Goal: Information Seeking & Learning: Find specific fact

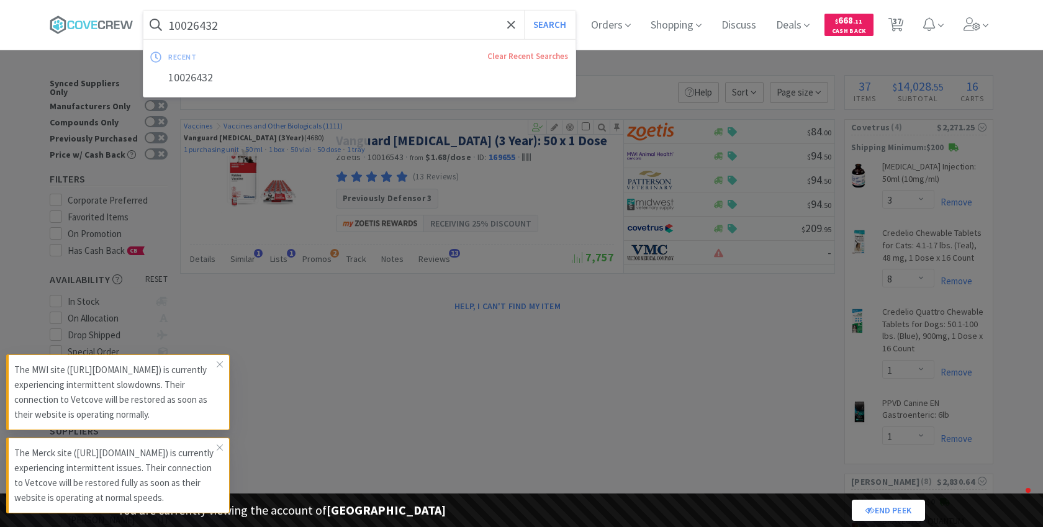
select select "3"
select select "8"
select select "1"
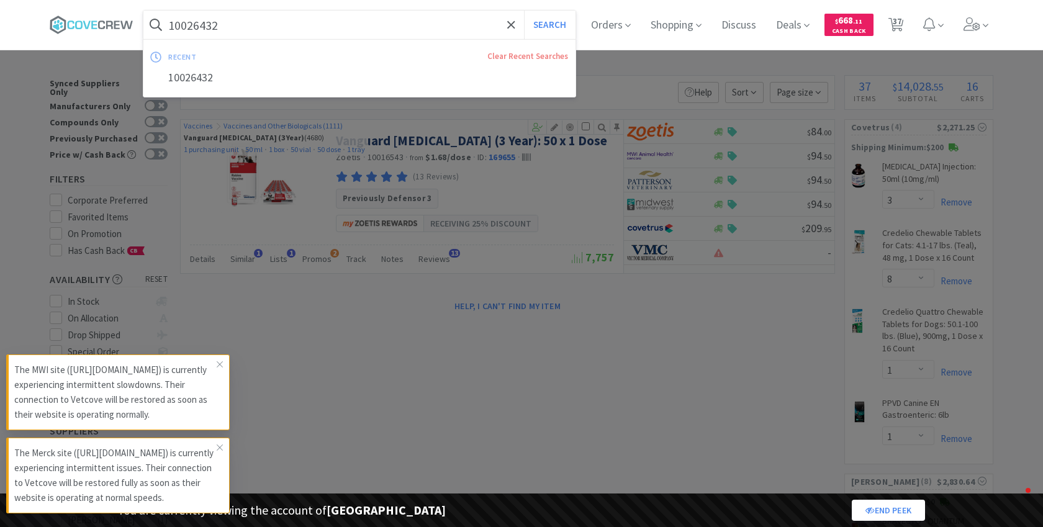
select select "1"
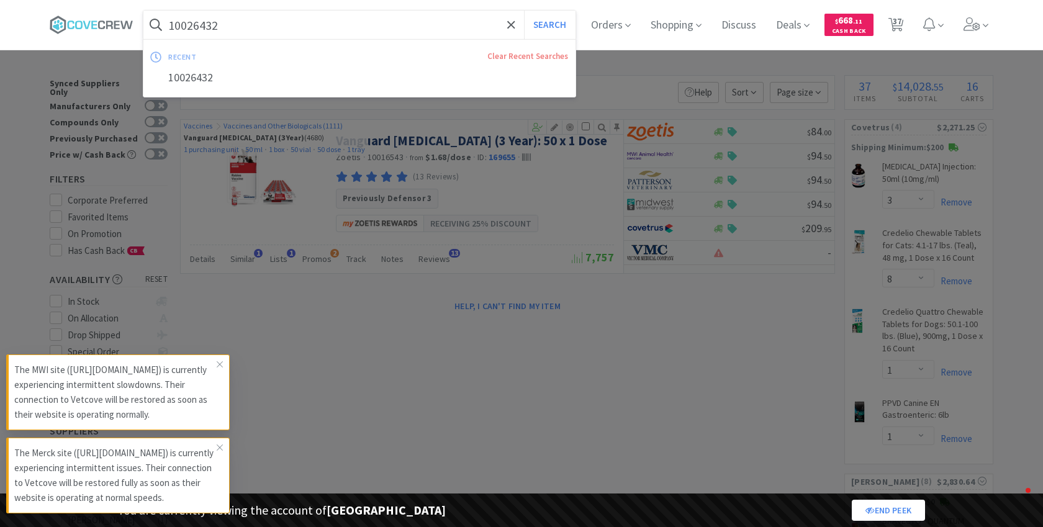
select select "2"
select select "1"
select select "5"
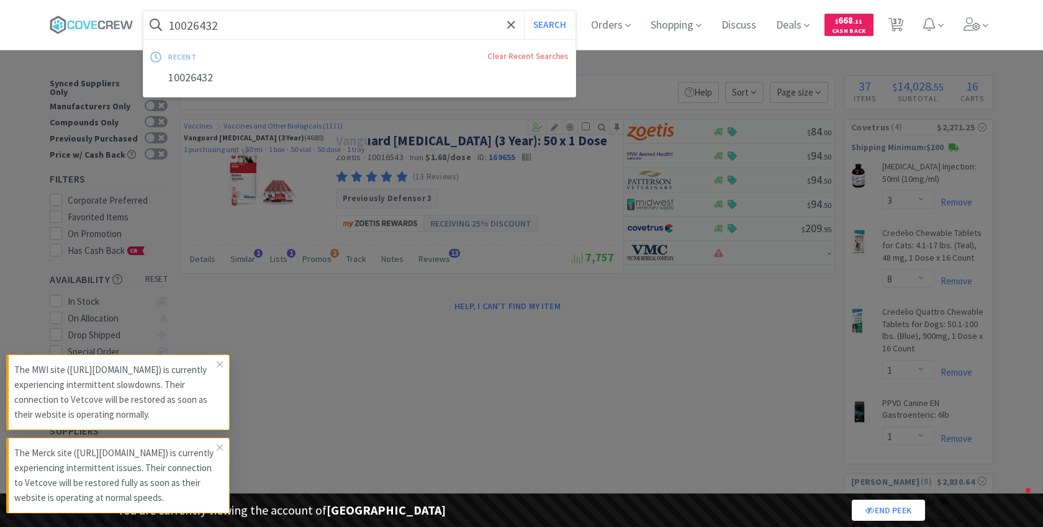
select select "2"
select select "1"
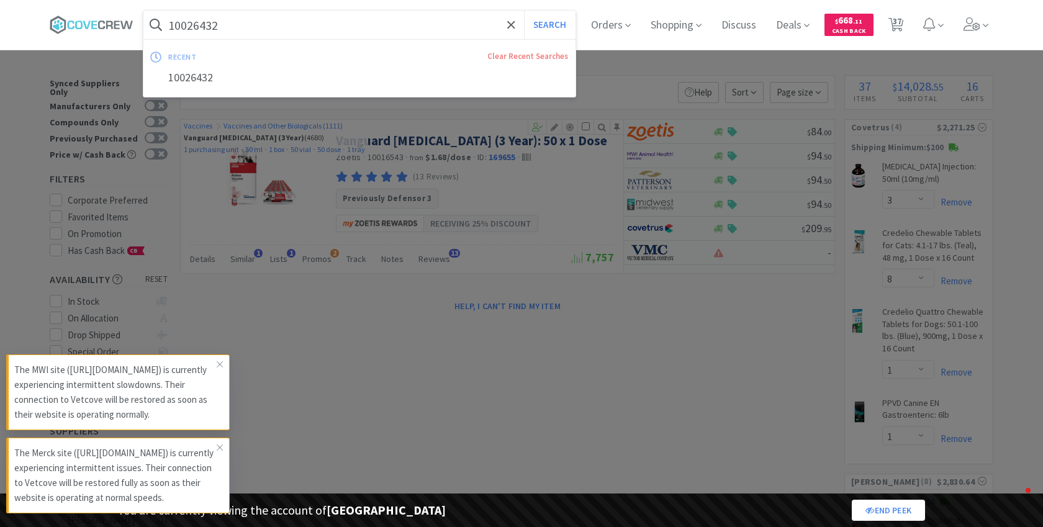
select select "2"
select select "1"
select select "2"
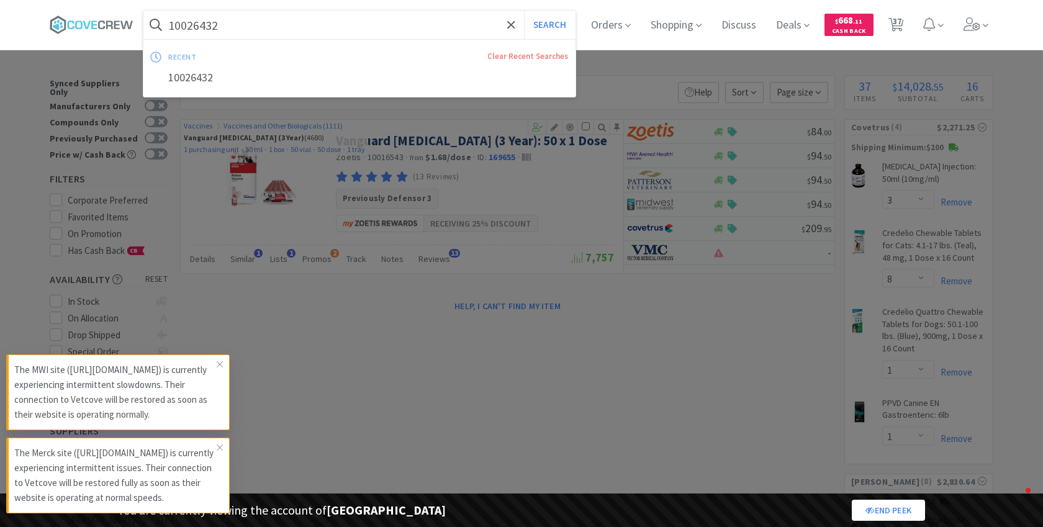
select select "1"
select select "3"
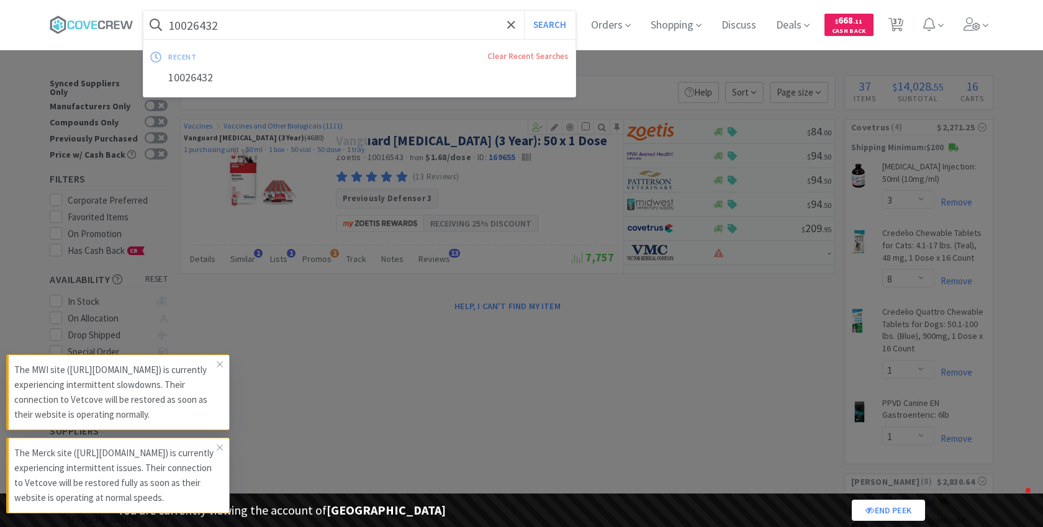
select select "1"
select select "2"
select select "1"
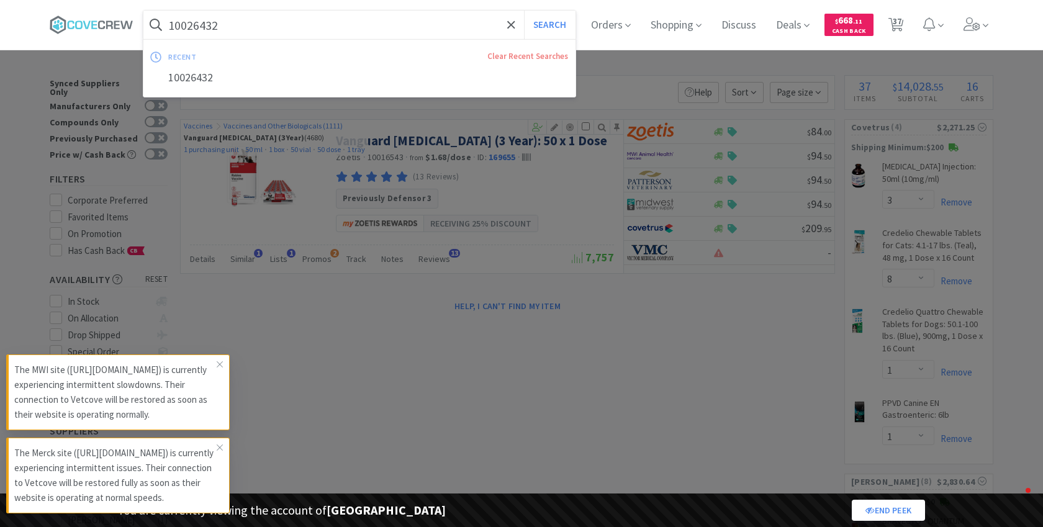
select select "5"
select select "2"
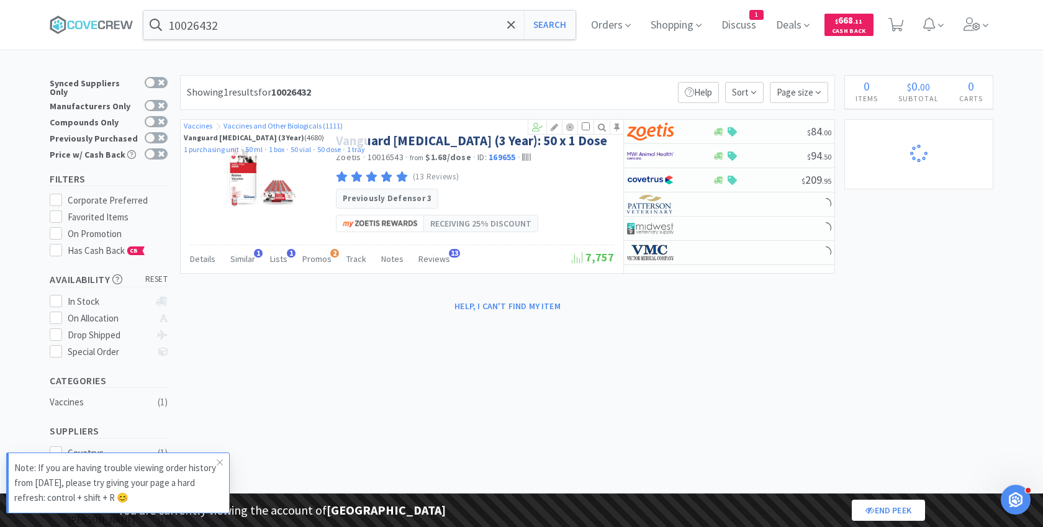
select select "1"
select select "2"
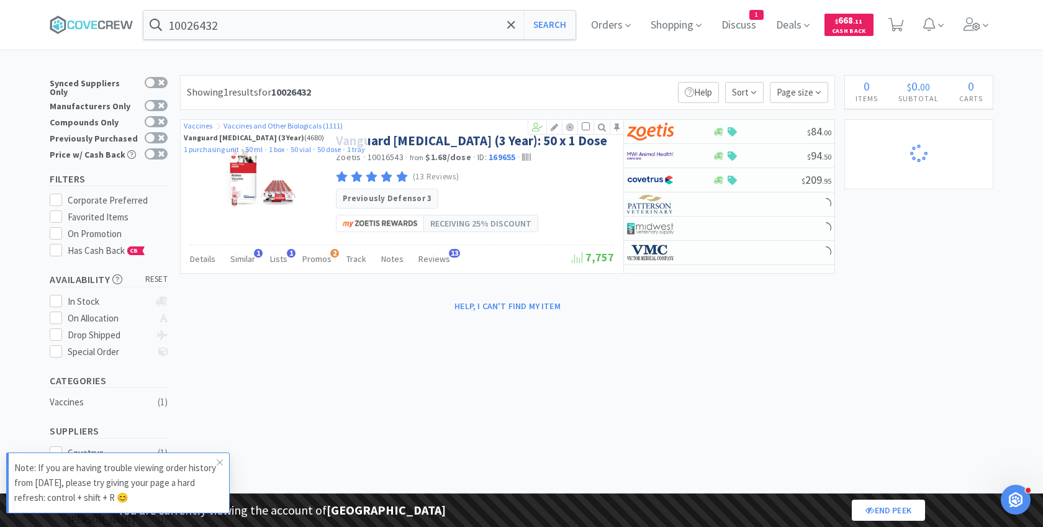
select select "1"
select select "2"
select select "5"
select select "2"
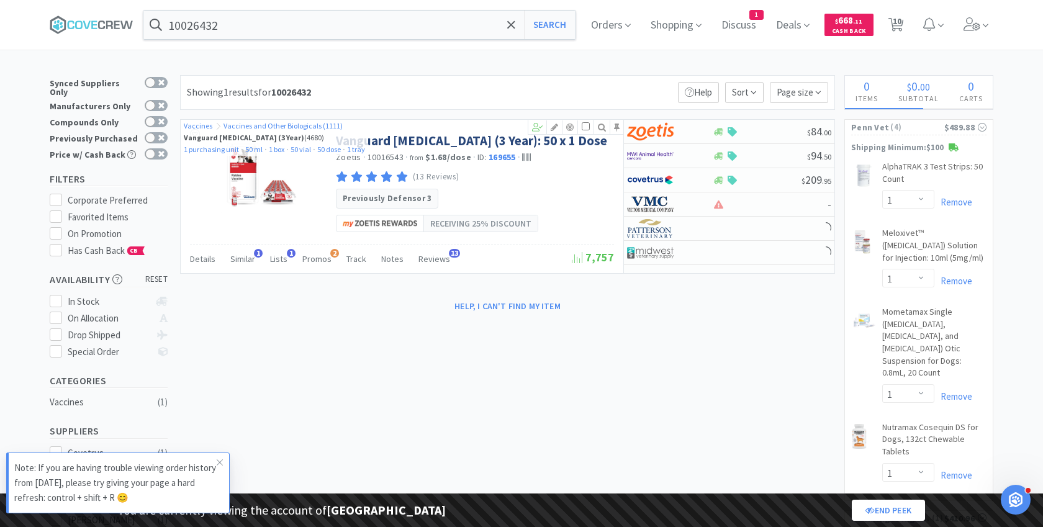
select select "1"
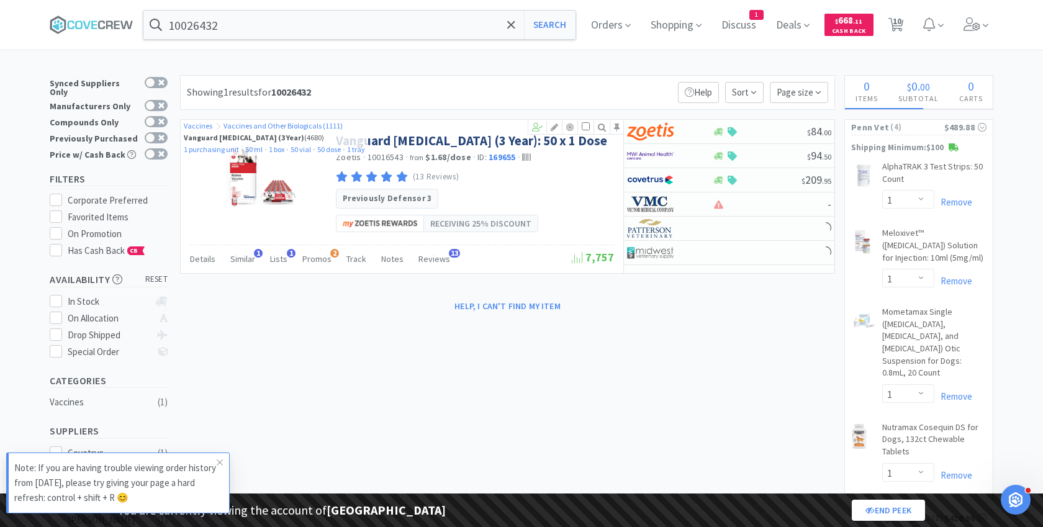
select select "1"
select select "2"
select select "1"
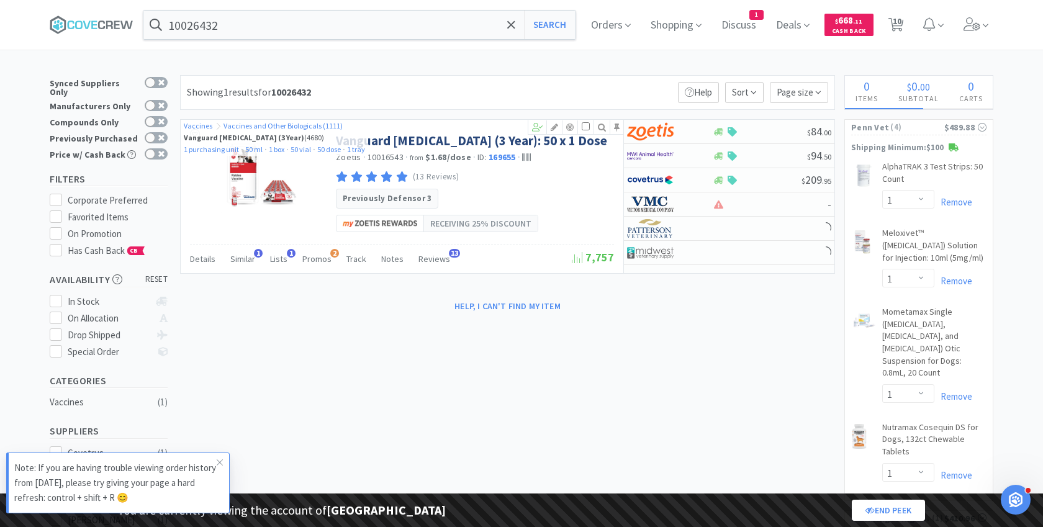
select select "1"
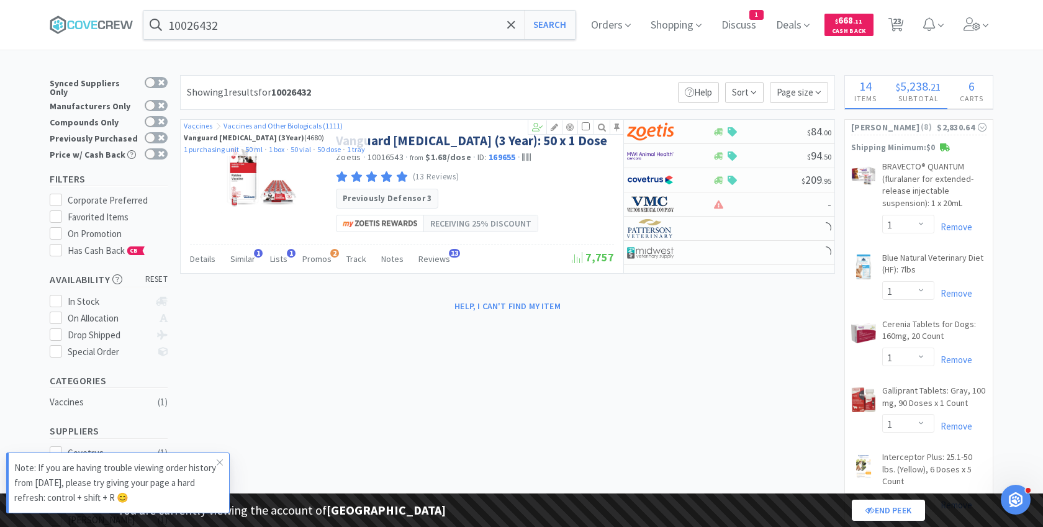
select select "5"
select select "2"
select select "3"
select select "8"
select select "1"
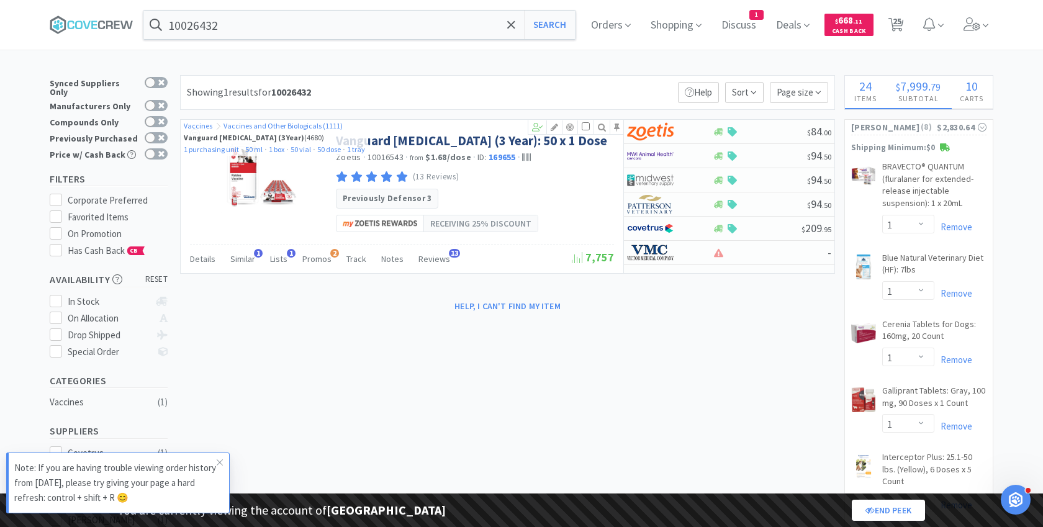
select select "1"
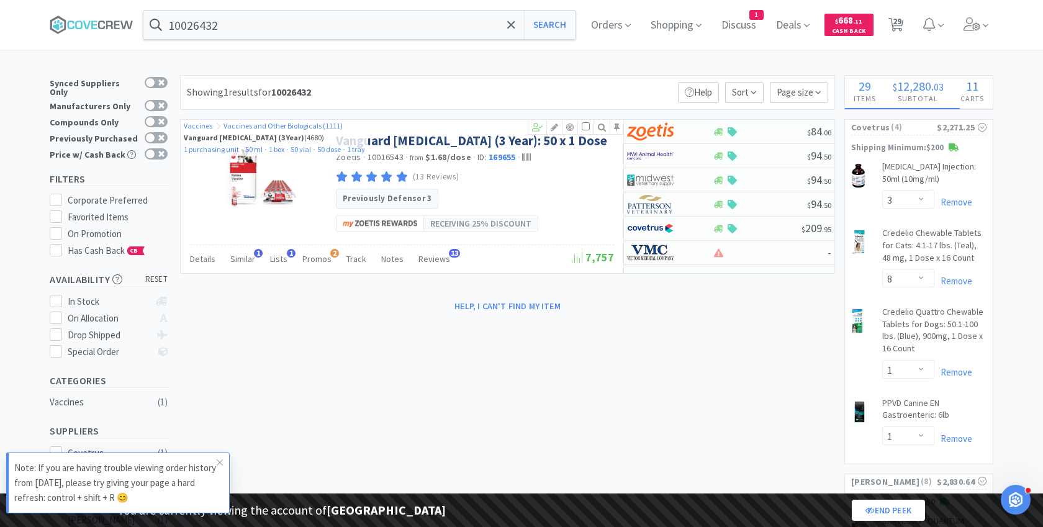
select select "1"
select select "2"
select select "1"
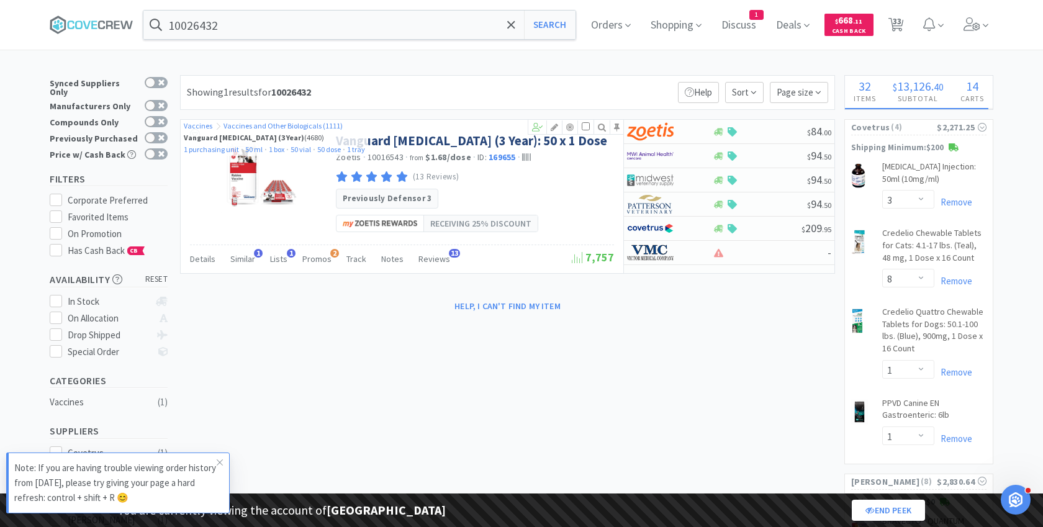
select select "3"
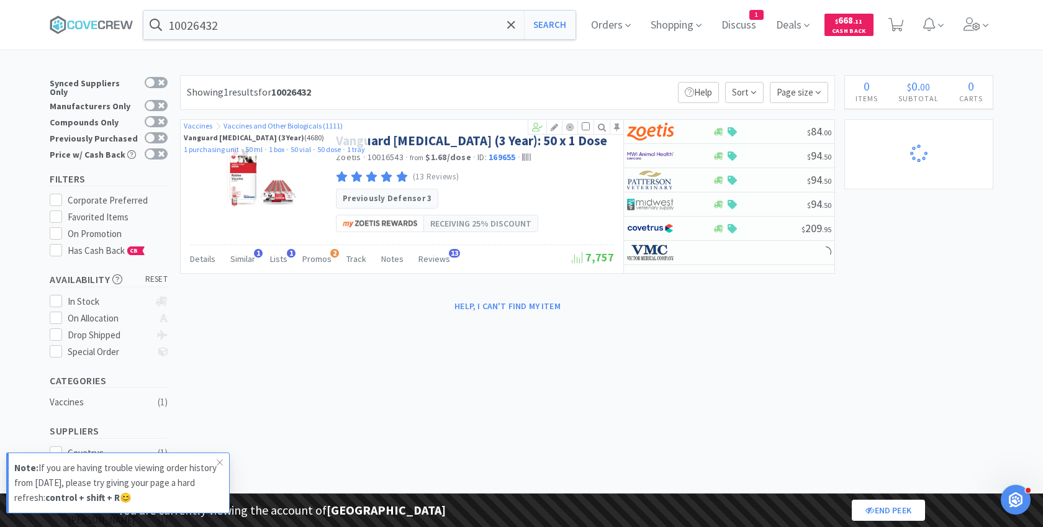
select select "3"
select select "8"
select select "1"
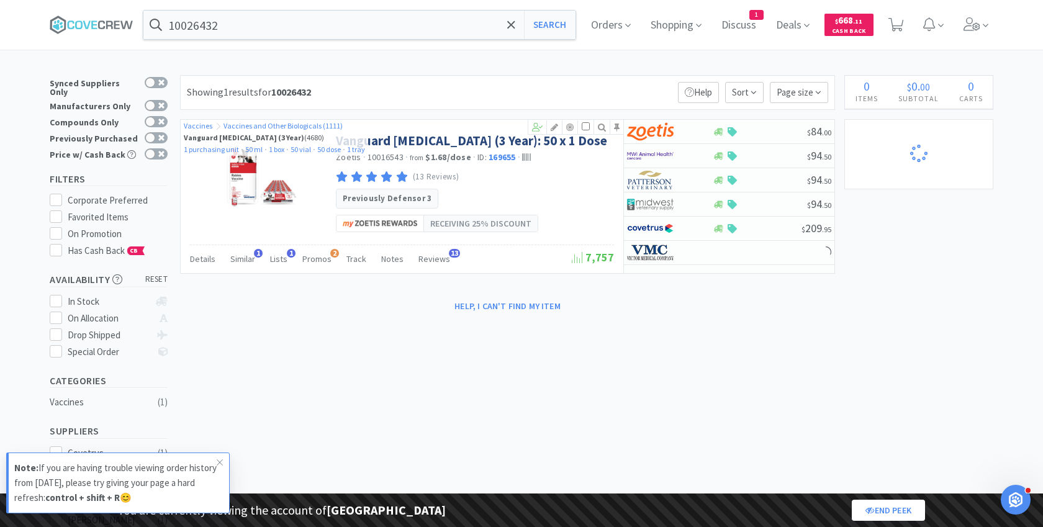
select select "1"
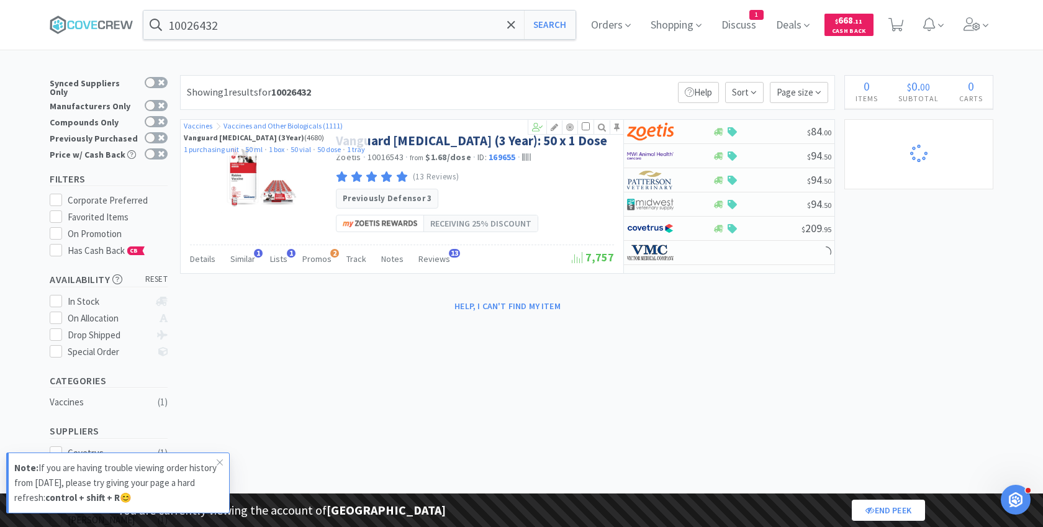
select select "2"
select select "1"
select select "5"
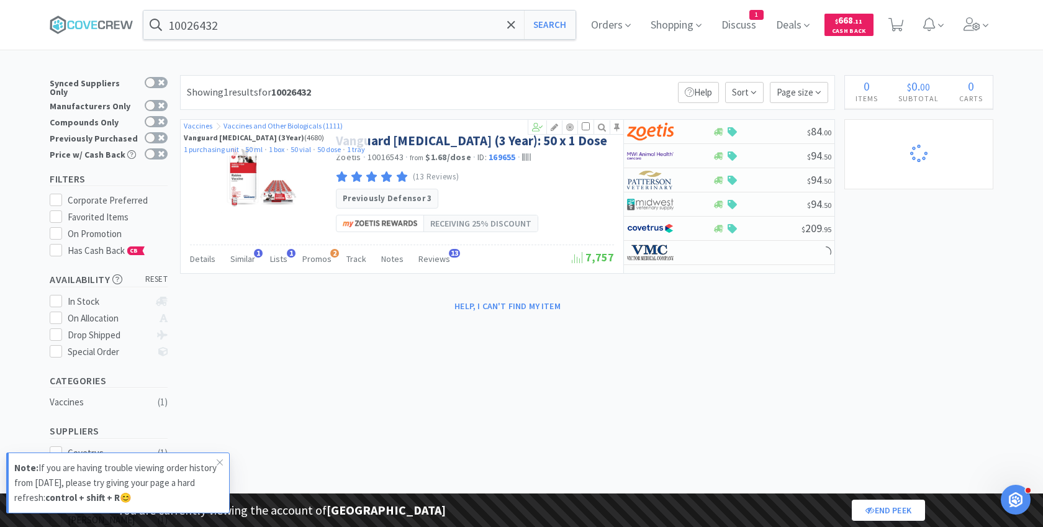
select select "2"
select select "1"
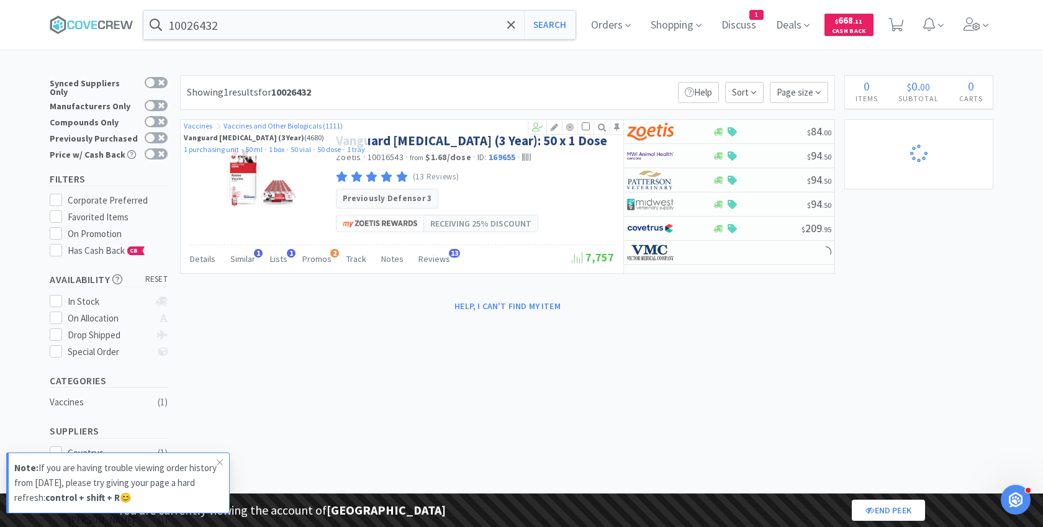
select select "2"
select select "1"
select select "2"
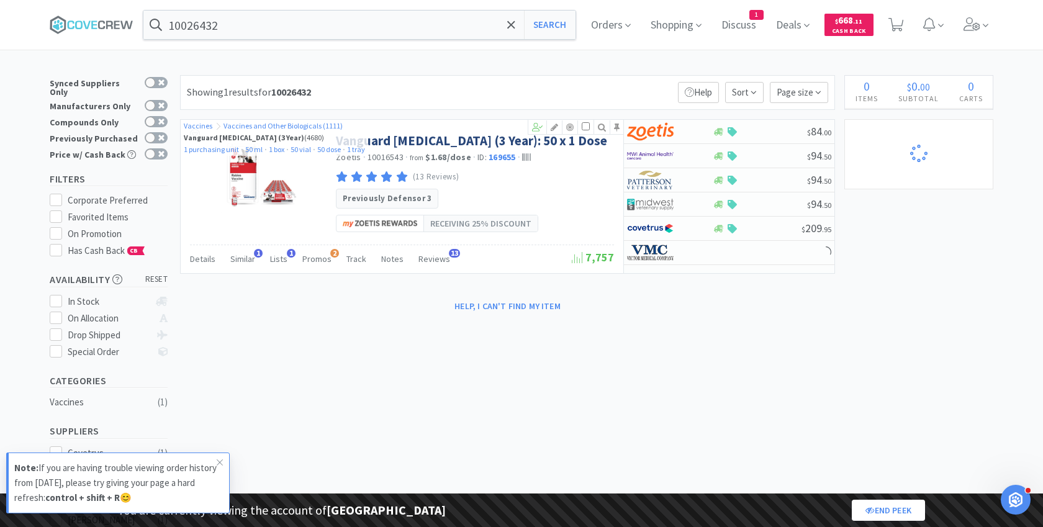
select select "1"
select select "3"
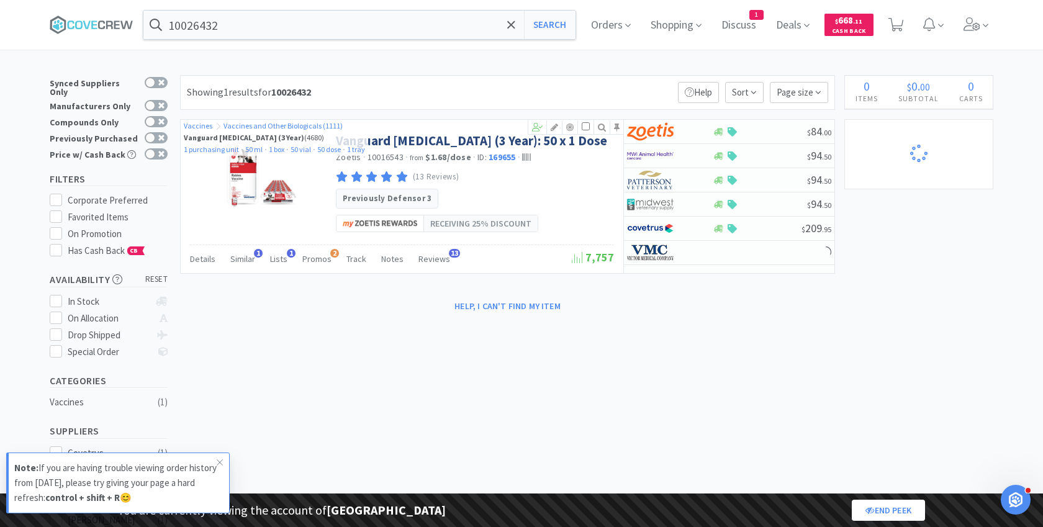
select select "1"
select select "2"
select select "5"
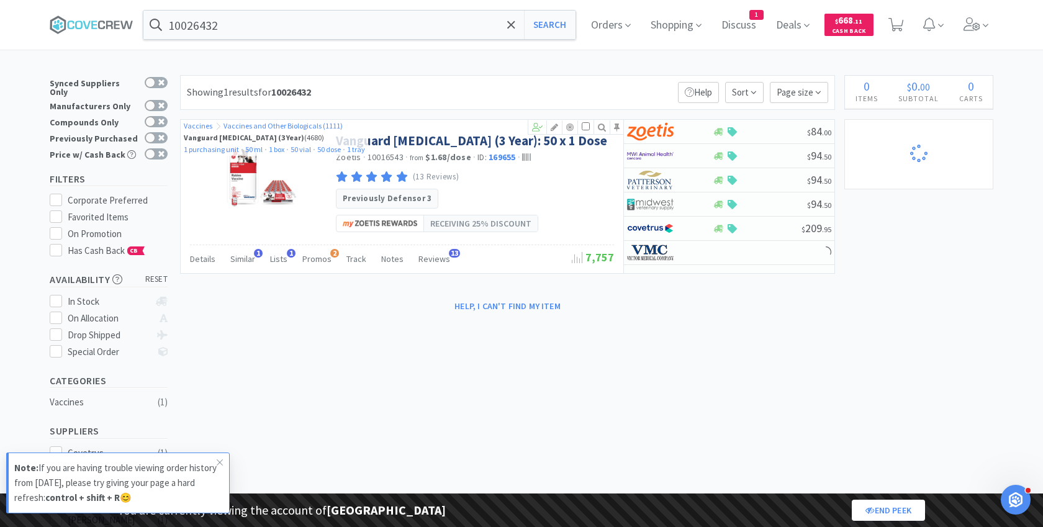
select select "2"
